Goal: Navigation & Orientation: Find specific page/section

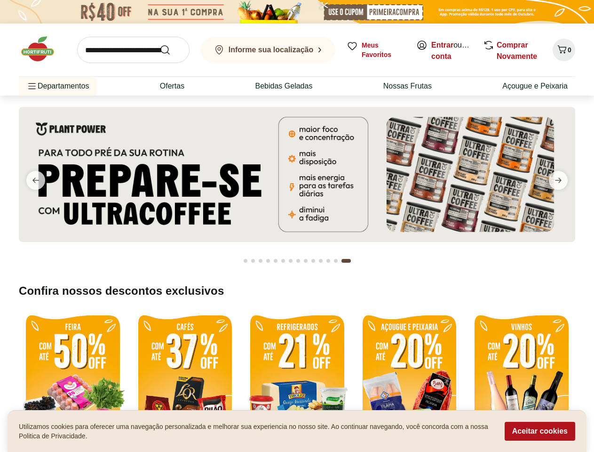
click at [268, 50] on b "Informe sua localização" at bounding box center [271, 50] width 85 height 8
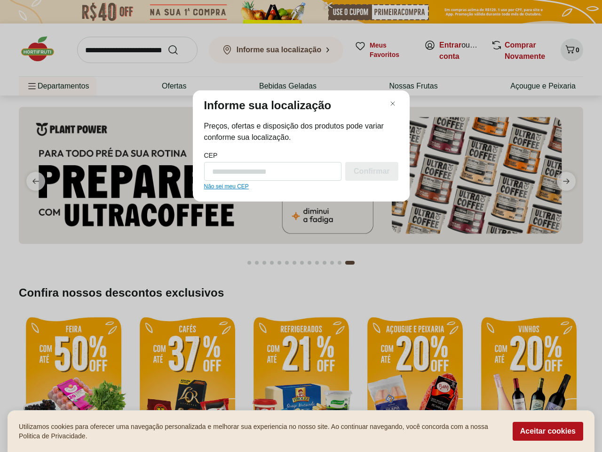
click at [564, 50] on div "Informe sua localização Preços, ofertas e disposição dos produtos pode variar c…" at bounding box center [301, 226] width 602 height 452
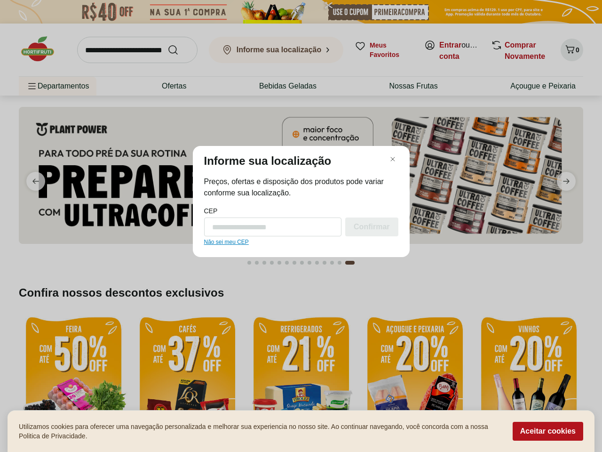
click at [36, 180] on div "Informe sua localização Preços, ofertas e disposição dos produtos pode variar c…" at bounding box center [301, 226] width 602 height 452
click at [559, 180] on div "Informe sua localização Preços, ofertas e disposição dos produtos pode variar c…" at bounding box center [301, 226] width 602 height 452
click at [246, 261] on div "Informe sua localização Preços, ofertas e disposição dos produtos pode variar c…" at bounding box center [301, 226] width 602 height 452
click at [253, 261] on div "Informe sua localização Preços, ofertas e disposição dos produtos pode variar c…" at bounding box center [301, 226] width 602 height 452
click at [261, 261] on div "Informe sua localização Preços, ofertas e disposição dos produtos pode variar c…" at bounding box center [301, 226] width 602 height 452
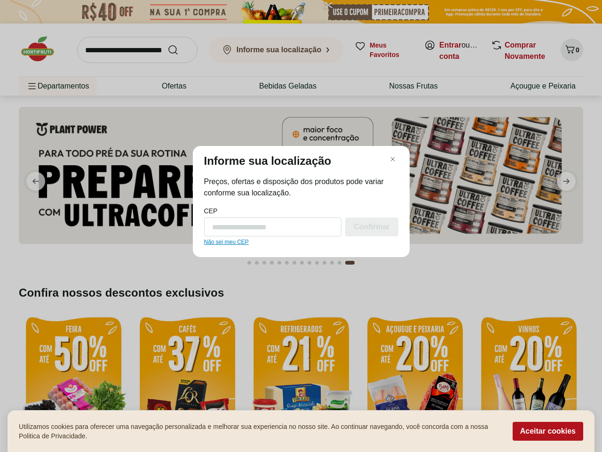
click at [268, 261] on div "Informe sua localização Preços, ofertas e disposição dos produtos pode variar c…" at bounding box center [301, 226] width 602 height 452
click at [276, 261] on div "Informe sua localização Preços, ofertas e disposição dos produtos pode variar c…" at bounding box center [301, 226] width 602 height 452
click at [283, 261] on div "Informe sua localização Preços, ofertas e disposição dos produtos pode variar c…" at bounding box center [301, 226] width 602 height 452
